Goal: Use online tool/utility: Utilize a website feature to perform a specific function

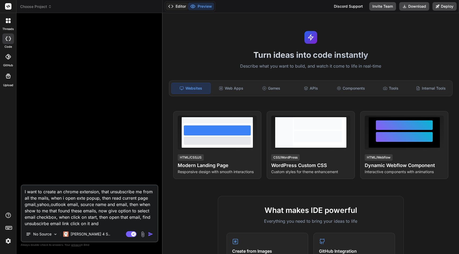
click at [184, 5] on button "Editor" at bounding box center [177, 6] width 22 height 7
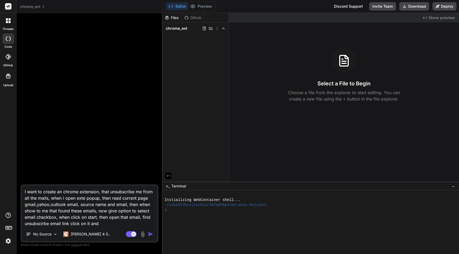
click at [193, 17] on div "Github" at bounding box center [193, 17] width 22 height 5
click at [195, 18] on div "Github" at bounding box center [193, 17] width 22 height 5
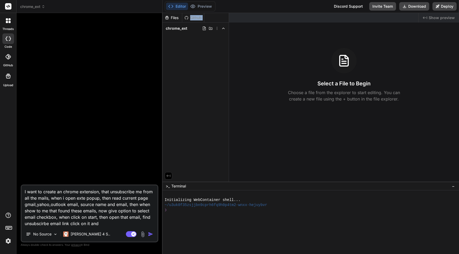
click at [209, 67] on div "Files Github chrome_ext" at bounding box center [195, 97] width 66 height 169
click at [193, 19] on div "Github" at bounding box center [193, 17] width 22 height 5
click at [102, 143] on textarea "I want to create an chrome extension, that unsubscribe me from all the mails, w…" at bounding box center [90, 206] width 136 height 41
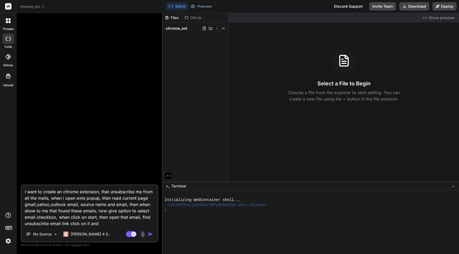
click at [24, 5] on span "chrome_ext" at bounding box center [32, 6] width 25 height 5
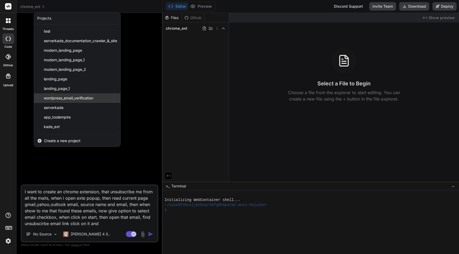
click at [68, 96] on span "wordpress_email_verification" at bounding box center [68, 98] width 49 height 5
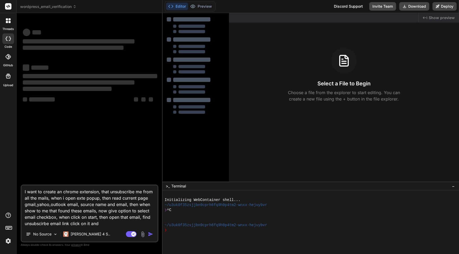
type textarea "x"
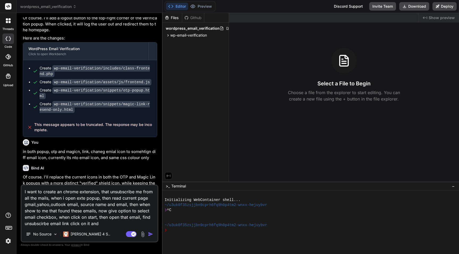
scroll to position [581, 0]
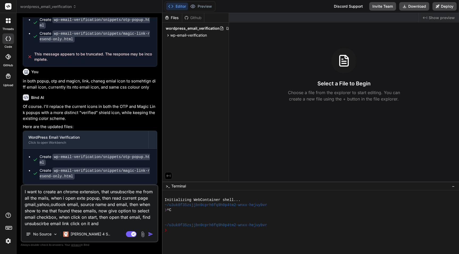
click at [84, 143] on textarea "I want to create an chrome extension, that unsubscribe me from all the mails, w…" at bounding box center [90, 206] width 136 height 41
click at [92, 143] on textarea "I want to create an chrome extension, that unsubscribe me from all the mails, w…" at bounding box center [90, 206] width 136 height 41
type textarea "x"
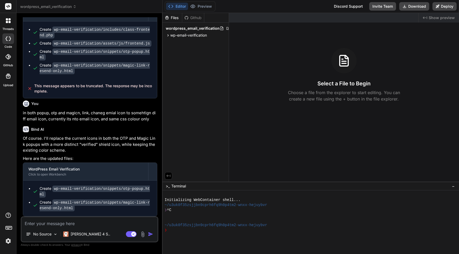
scroll to position [549, 0]
type textarea "w"
type textarea "x"
type textarea "wh"
type textarea "x"
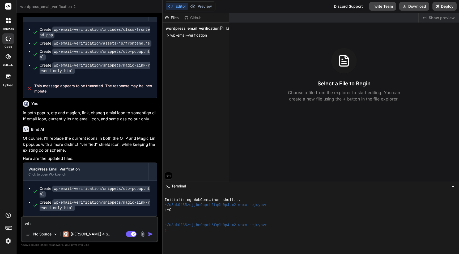
type textarea "wha"
type textarea "x"
type textarea "what"
type textarea "x"
type textarea "what"
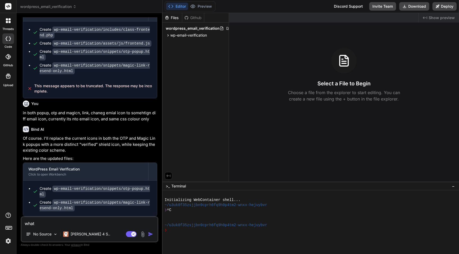
type textarea "x"
type textarea "what e"
type textarea "x"
type textarea "what e;"
type textarea "x"
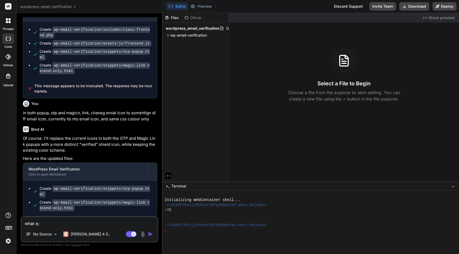
type textarea "what e;s"
type textarea "x"
type textarea "what e;se"
type textarea "x"
type textarea "what e;s"
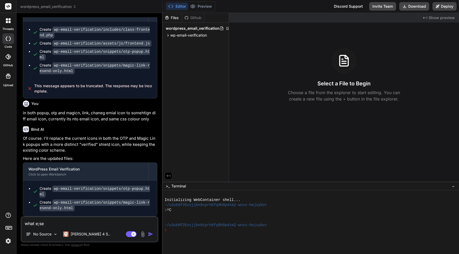
type textarea "x"
type textarea "what e;"
type textarea "x"
type textarea "what e"
type textarea "x"
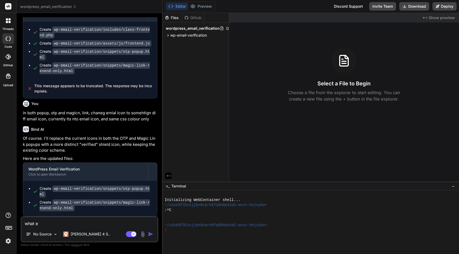
type textarea "what el"
type textarea "x"
type textarea "what els"
type textarea "x"
type textarea "what else"
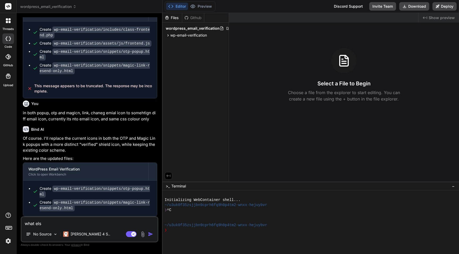
type textarea "x"
type textarea "what else"
type textarea "x"
type textarea "what else c"
type textarea "x"
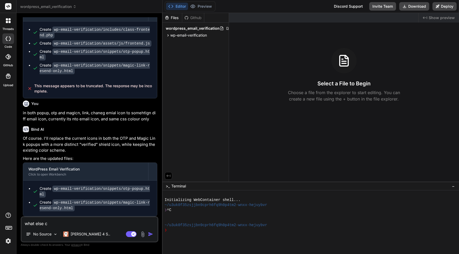
type textarea "what else ca"
type textarea "x"
type textarea "what else can"
type textarea "x"
type textarea "what else can"
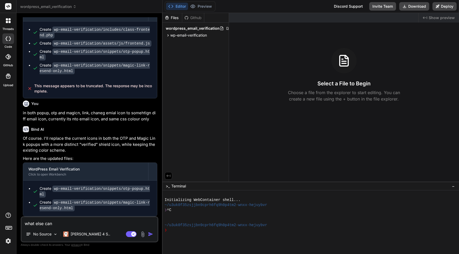
type textarea "x"
type textarea "what else can v"
type textarea "x"
type textarea "what else can ve"
type textarea "x"
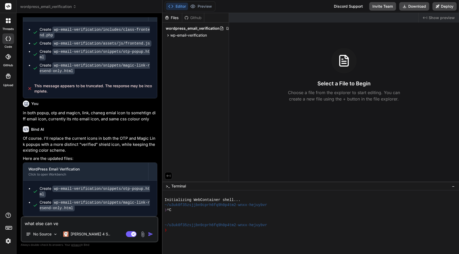
type textarea "what else can v"
type textarea "x"
type textarea "what else can"
type textarea "x"
type textarea "what else can b"
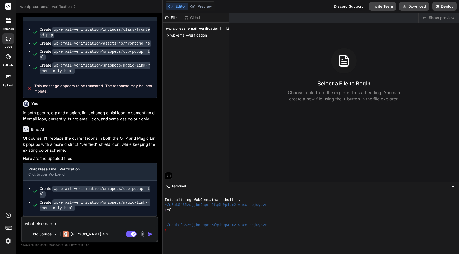
type textarea "x"
type textarea "what else can be"
type textarea "x"
type textarea "what else can be"
type textarea "x"
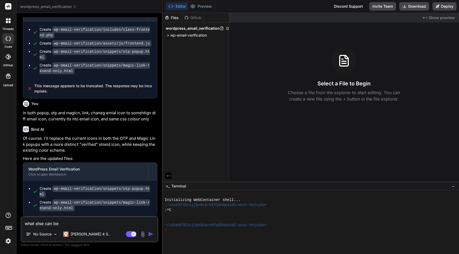
type textarea "what else can be i"
type textarea "x"
type textarea "what else can be im"
type textarea "x"
type textarea "what else can be imp"
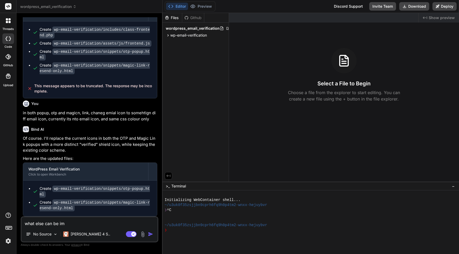
type textarea "x"
type textarea "what else can be impl"
type textarea "x"
type textarea "what else can be imple"
type textarea "x"
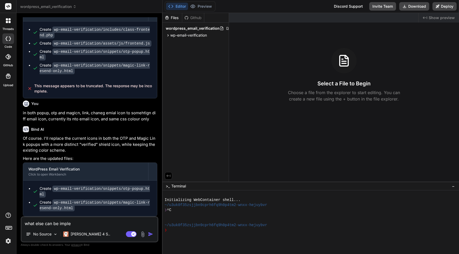
type textarea "what else can be implem"
type textarea "x"
type textarea "what else can be impleme"
type textarea "x"
type textarea "what else can be implemen"
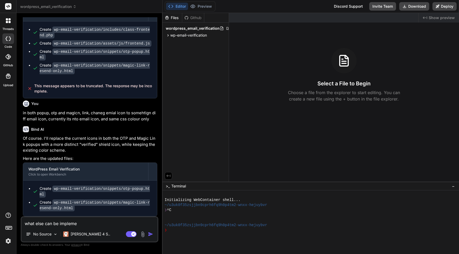
type textarea "x"
type textarea "what else can be implement"
type textarea "x"
type textarea "what else can be implemente"
type textarea "x"
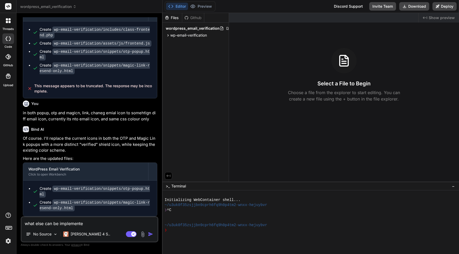
type textarea "what else can be implemented"
type textarea "x"
type textarea "what else can be implemented?"
type textarea "x"
type textarea "what else can be implemented?"
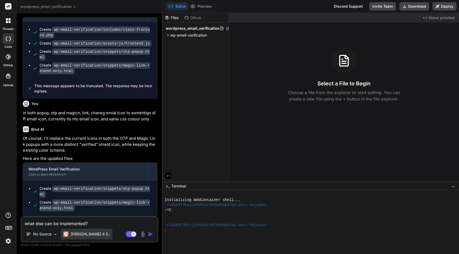
click at [79, 143] on div "[PERSON_NAME] 4 S.." at bounding box center [86, 234] width 51 height 11
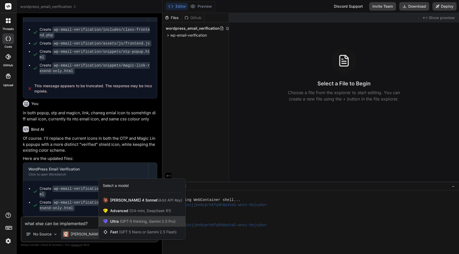
click at [127, 143] on span "Ultra (GPT-5 thinking, Gemini 2.5 Pro)" at bounding box center [142, 221] width 65 height 5
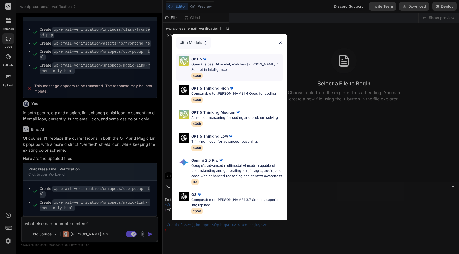
click at [207, 57] on img at bounding box center [204, 59] width 5 height 5
type textarea "x"
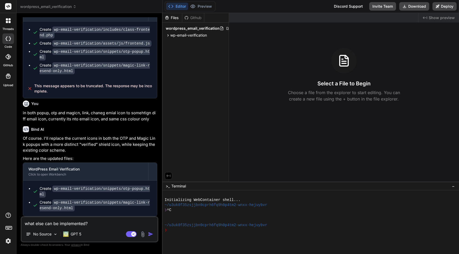
click at [102, 143] on textarea "what else can be implemented?" at bounding box center [90, 222] width 136 height 10
type textarea "what else can be implemented?"
type textarea "x"
type textarea "what else can be implemented? f"
type textarea "x"
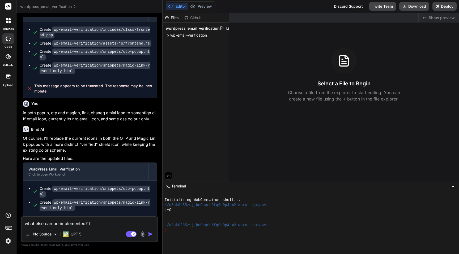
type textarea "what else can be implemented? fo"
type textarea "x"
type textarea "what else can be implemented? for"
type textarea "x"
type textarea "what else can be implemented? for"
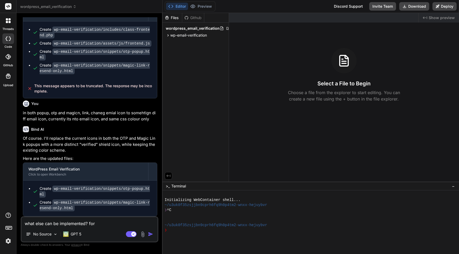
type textarea "x"
type textarea "what else can be implemented? for"
type textarea "x"
type textarea "what else can be implemented? fo"
type textarea "x"
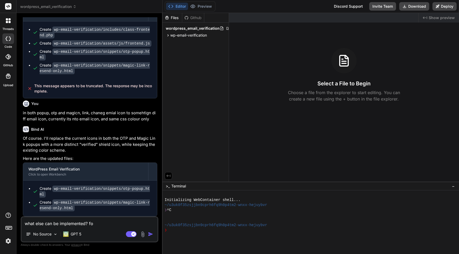
type textarea "what else can be implemented? f"
type textarea "x"
type textarea "what else can be implemented? fo"
type textarea "x"
type textarea "what else can be implemented? for"
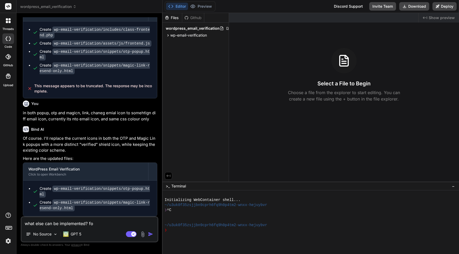
type textarea "x"
type textarea "what else can be implemented? for"
type textarea "x"
type textarea "what else can be implemented? for u"
type textarea "x"
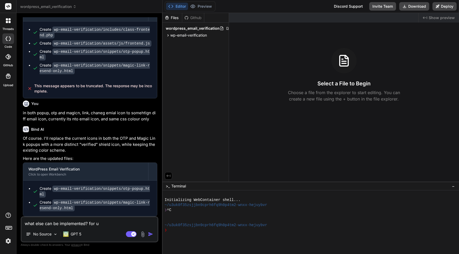
type textarea "what else can be implemented? for us"
type textarea "x"
type textarea "what else can be implemented? for use"
type textarea "x"
type textarea "what else can be implemented? for user"
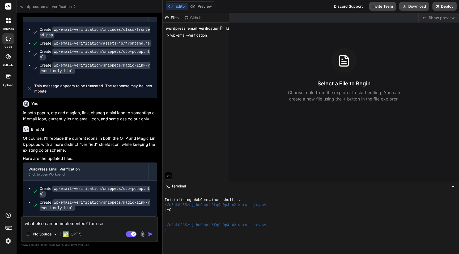
type textarea "x"
type textarea "what else can be implemented? for user"
type textarea "x"
type textarea "what else can be implemented? for user f"
type textarea "x"
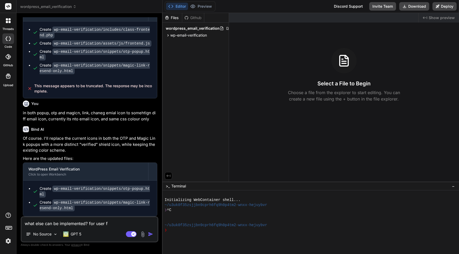
type textarea "what else can be implemented? for user fr"
type textarea "x"
type textarea "what else can be implemented? for user fri"
type textarea "x"
type textarea "what else can be implemented? for user frie"
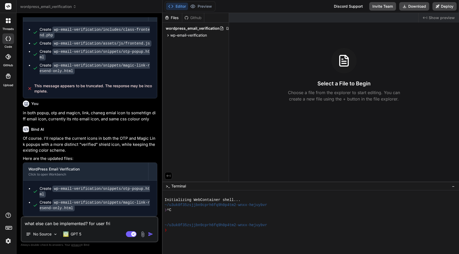
type textarea "x"
type textarea "what else can be implemented? for user fried"
type textarea "x"
type textarea "what else can be implemented? for user frie"
type textarea "x"
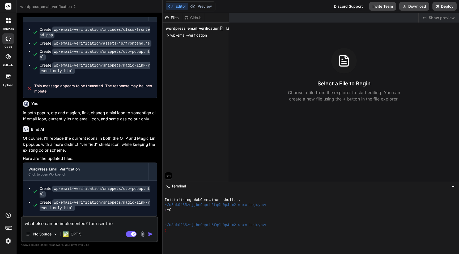
type textarea "what else can be implemented? for user frien"
type textarea "x"
type textarea "what else can be implemented? for user friend"
type textarea "x"
type textarea "what else can be implemented? for user friend;"
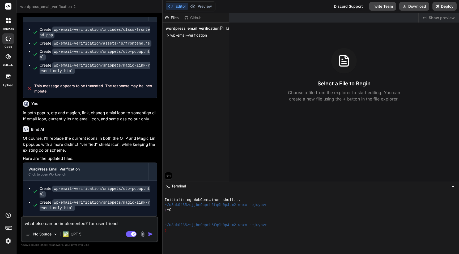
type textarea "x"
type textarea "what else can be implemented? for user friend;y"
type textarea "x"
type textarea "what else can be implemented? for user friend;y"
type textarea "x"
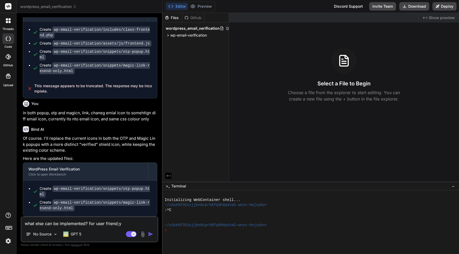
type textarea "what else can be implemented? for user friend;y"
type textarea "x"
type textarea "what else can be implemented? for user friend;"
type textarea "x"
type textarea "what else can be implemented? for user friend"
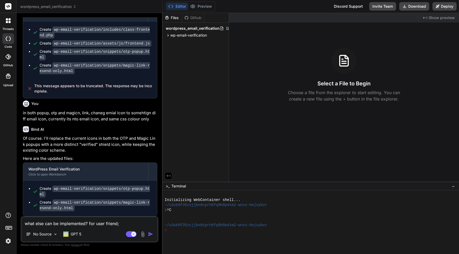
type textarea "x"
type textarea "what else can be implemented? for user friendl"
type textarea "x"
type textarea "what else can be implemented? for user friendly"
type textarea "x"
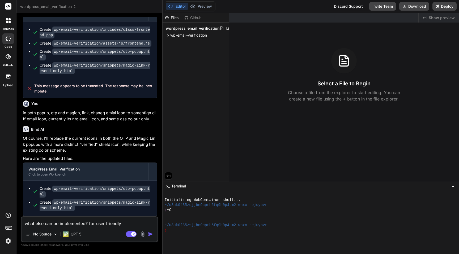
type textarea "what else can be implemented? for user friendly"
type textarea "x"
type textarea "what else can be implemented? for user friendly a"
type textarea "x"
type textarea "what else can be implemented? for user friendly an"
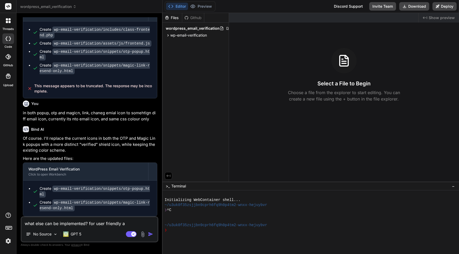
type textarea "x"
type textarea "what else can be implemented? for user friendly and"
type textarea "x"
type textarea "what else can be implemented? for user friendly and"
type textarea "x"
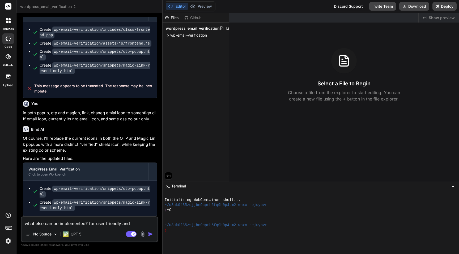
type textarea "what else can be implemented? for user friendly and e"
type textarea "x"
type textarea "what else can be implemented? for user friendly and ea"
type textarea "x"
type textarea "what else can be implemented? for user friendly and eas"
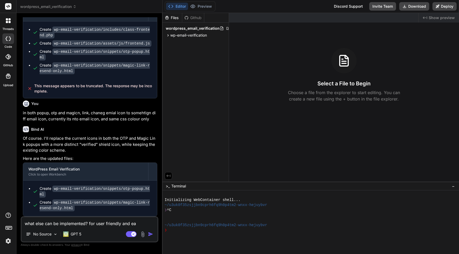
type textarea "x"
type textarea "what else can be implemented? for user friendly and easy"
type textarea "x"
type textarea "what else can be implemented? for user friendly and easy"
type textarea "x"
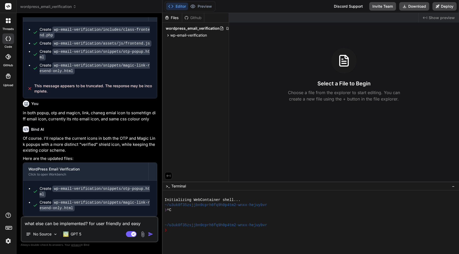
type textarea "what else can be implemented? for user friendly and easy t"
type textarea "x"
type textarea "what else can be implemented? for user friendly and easy to"
type textarea "x"
type textarea "what else can be implemented? for user friendly and easy to"
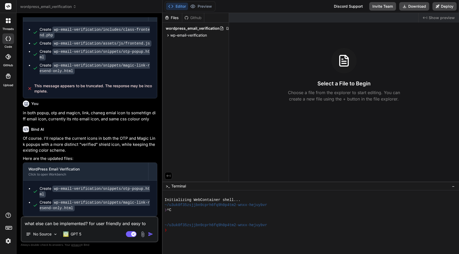
type textarea "x"
type textarea "what else can be implemented? for user friendly and easy to s"
type textarea "x"
type textarea "what else can be implemented? for user friendly and easy to se"
type textarea "x"
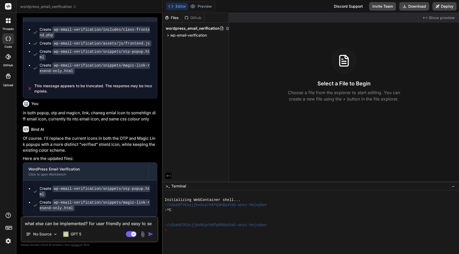
type textarea "what else can be implemented? for user friendly and easy to set"
type textarea "x"
type textarea "what else can be implemented? for user friendly and easy to setu"
type textarea "x"
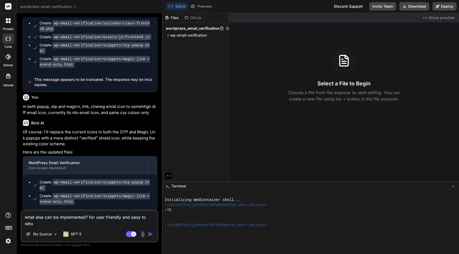
scroll to position [555, 0]
type textarea "what else can be implemented? for user friendly and easy to setup"
type textarea "x"
type textarea "what else can be implemented? for user friendly and easy to setup"
type textarea "x"
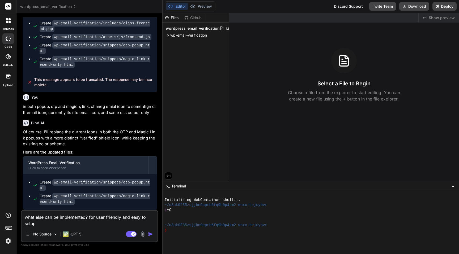
type textarea "what else can be implemented? for user friendly and easy to setup f"
type textarea "x"
type textarea "what else can be implemented? for user friendly and easy to setup fo"
type textarea "x"
type textarea "what else can be implemented? for user friendly and easy to setup for"
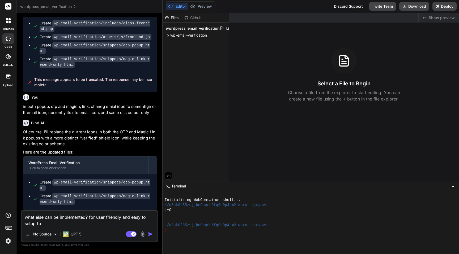
type textarea "x"
type textarea "what else can be implemented? for user friendly and easy to setup foru"
type textarea "x"
type textarea "what else can be implemented? for user friendly and easy to setup for"
type textarea "x"
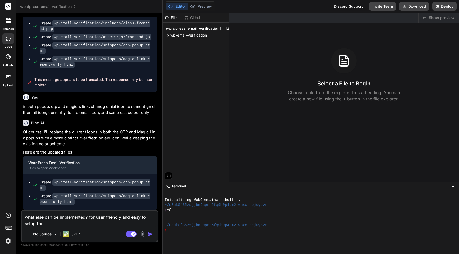
type textarea "what else can be implemented? for user friendly and easy to setup for"
type textarea "x"
type textarea "what else can be implemented? for user friendly and easy to setup for u"
type textarea "x"
type textarea "what else can be implemented? for user friendly and easy to setup for us"
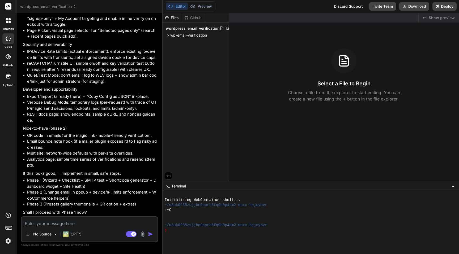
scroll to position [1081, 0]
click at [70, 143] on textarea at bounding box center [90, 222] width 136 height 10
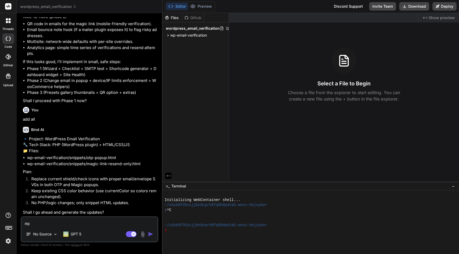
scroll to position [1187, 0]
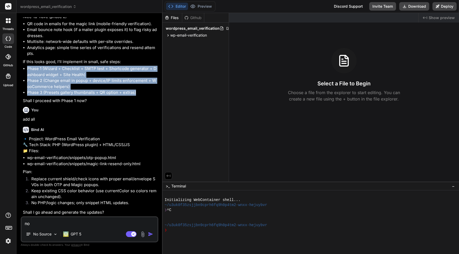
drag, startPoint x: 143, startPoint y: 98, endPoint x: 24, endPoint y: 73, distance: 121.8
click at [24, 73] on ul "Phase 1 (Wizard + Checklist + SMTP test + Shortcode generator + Dashboard widge…" at bounding box center [90, 81] width 134 height 30
copy ul "Phase 1 (Wizard + Checklist + SMTP test + Shortcode generator + Dashboard widge…"
click at [69, 143] on textarea "no" at bounding box center [90, 222] width 136 height 10
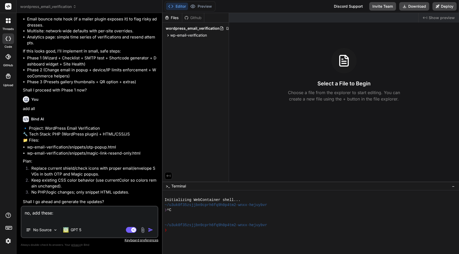
paste textarea "Phase 1 (Wizard + Checklist + SMTP test + Shortcode generator + Dashboard widge…"
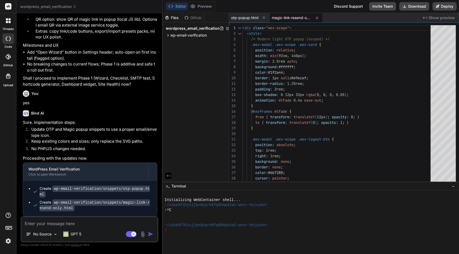
scroll to position [1810, 0]
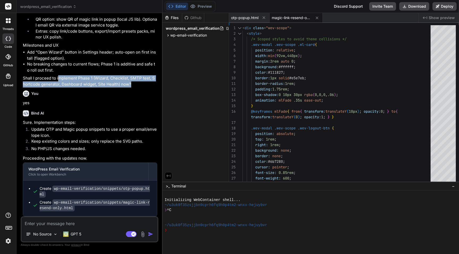
drag, startPoint x: 128, startPoint y: 87, endPoint x: 57, endPoint y: 77, distance: 72.2
click at [57, 77] on p "Shall I proceed to implement Phase 1 (Wizard, Checklist, SMTP test, Shortcode g…" at bounding box center [90, 81] width 134 height 12
copy p "mplement Phase 1 (Wizard, Checklist, SMTP test, Shortcode generator, Dashboard …"
click at [45, 143] on textarea at bounding box center [90, 222] width 136 height 10
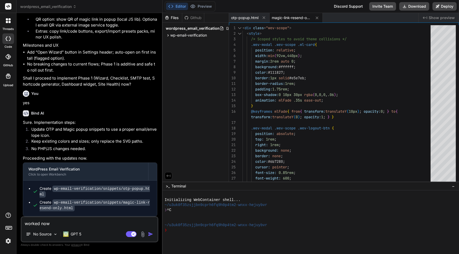
paste textarea "mplement Phase 1 (Wizard, Checklist, SMTP test, Shortcode generator, Dashboard …"
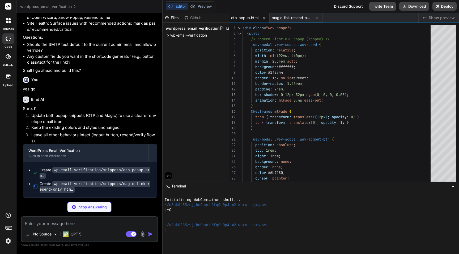
scroll to position [2298, 0]
click at [77, 143] on p "GPT 5" at bounding box center [76, 234] width 11 height 5
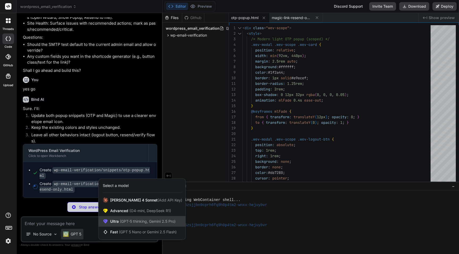
click at [129, 143] on span "(GPT-5 thinking, Gemini 2.5 Pro)" at bounding box center [147, 221] width 57 height 5
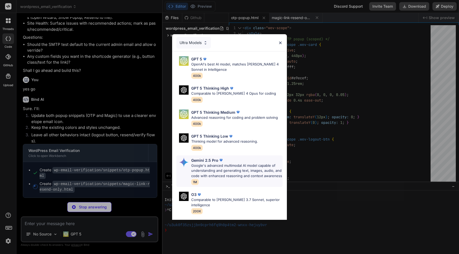
click at [220, 143] on p "Google's advanced multimodal AI model capable of understanding and generating t…" at bounding box center [236, 171] width 91 height 16
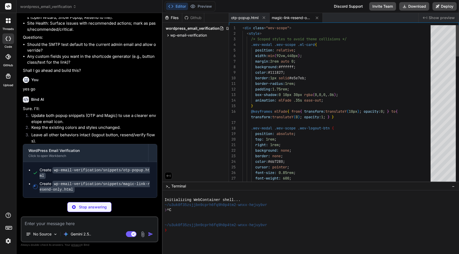
scroll to position [2279, 0]
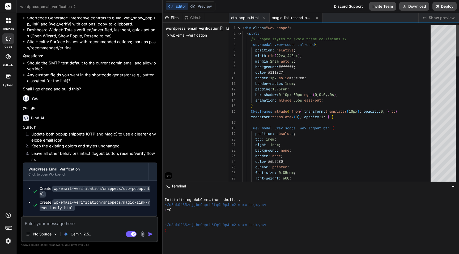
click at [56, 143] on textarea at bounding box center [90, 222] width 136 height 10
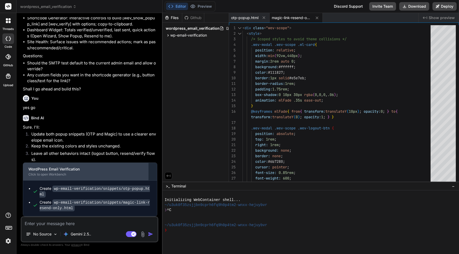
paste textarea "mplement Phase 1 (Wizard, Checklist, SMTP test, Shortcode generator, Dashboard …"
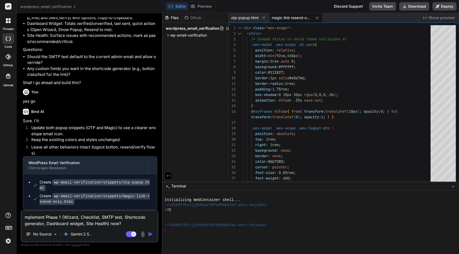
click at [26, 143] on textarea "mplement Phase 1 (Wizard, Checklist, SMTP test, Shortcode generator, Dashboard …" at bounding box center [90, 219] width 136 height 16
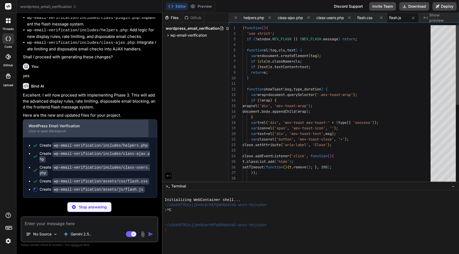
scroll to position [3854, 0]
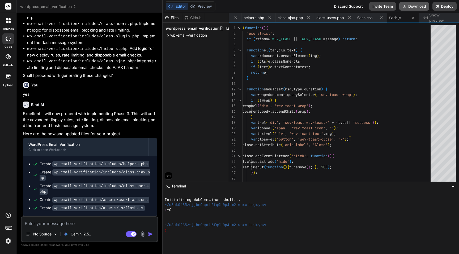
click at [296, 8] on button "Download" at bounding box center [414, 6] width 30 height 8
click at [52, 143] on textarea at bounding box center [90, 222] width 136 height 10
paste textarea "2025-09-21 22:33:45.069343 [NOTICE] [148697] [45.120.127.0:28959-Q:8A3B4BB9A45A…"
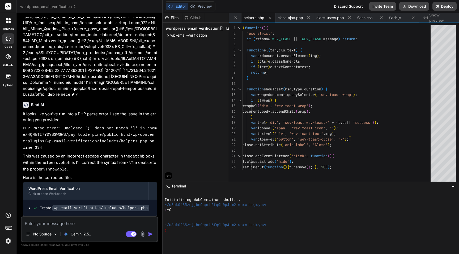
scroll to position [4148, 0]
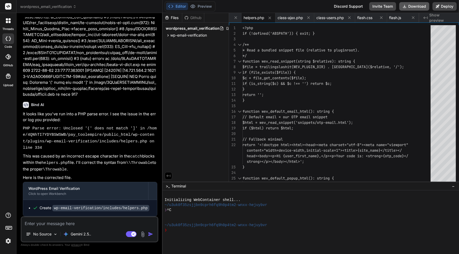
click at [296, 6] on button "Download" at bounding box center [414, 6] width 30 height 8
click at [87, 143] on textarea at bounding box center [90, 222] width 136 height 10
paste textarea "#8 {main} thrown in /home/4QNhTI7YDYBSWSWB/pay_toolempire/public_html/wp-includ…"
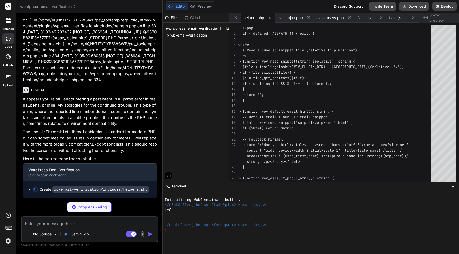
scroll to position [4381, 0]
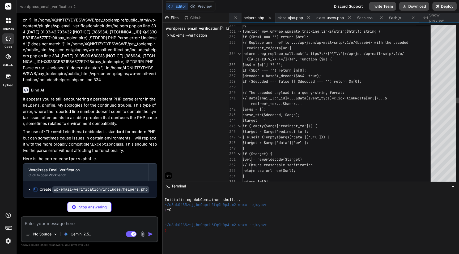
click at [296, 61] on div "return $m[0]; // Ensure reasonable sanitization return esc_url_raw($url); } if …" at bounding box center [337, 218] width 191 height 4337
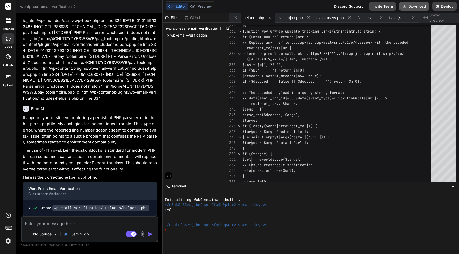
click at [296, 7] on button "Download" at bounding box center [414, 6] width 30 height 8
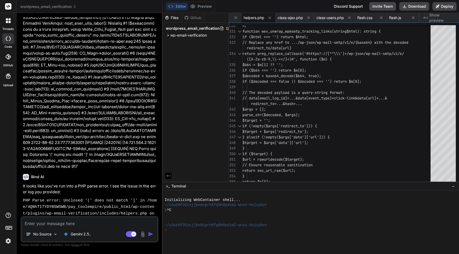
scroll to position [3923, 0]
